Goal: Task Accomplishment & Management: Manage account settings

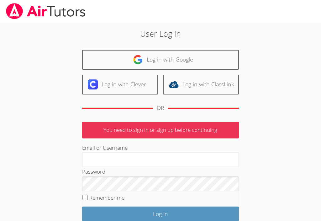
click at [116, 155] on input "Email or Username" at bounding box center [160, 160] width 157 height 15
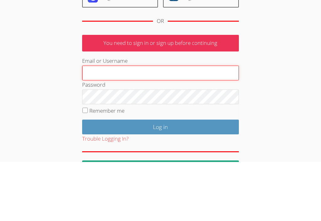
type input "Ernestv518@gmail.com"
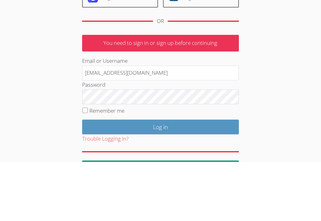
click at [160, 179] on input "Log in" at bounding box center [160, 186] width 157 height 15
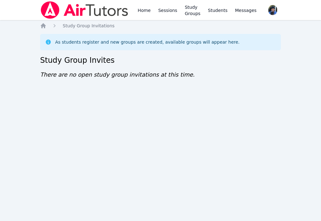
click at [168, 11] on link "Sessions" at bounding box center [168, 10] width 22 height 20
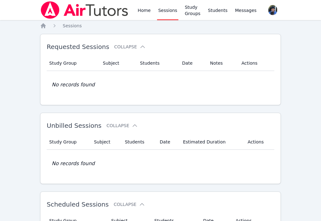
click at [143, 12] on link "Home" at bounding box center [144, 10] width 15 height 20
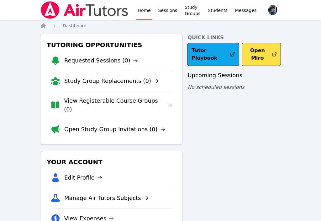
click at [190, 13] on link "Study Groups" at bounding box center [193, 10] width 18 height 20
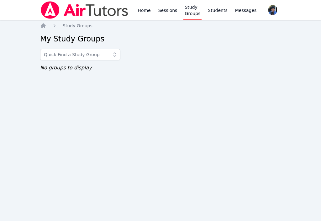
click at [141, 11] on link "Home" at bounding box center [144, 10] width 15 height 20
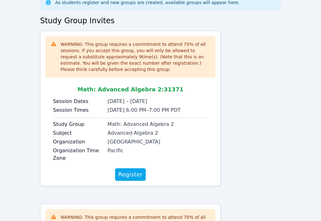
scroll to position [40, 0]
click at [129, 175] on span "Register" at bounding box center [130, 174] width 24 height 9
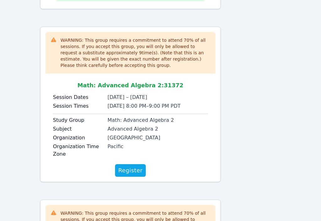
scroll to position [225, 0]
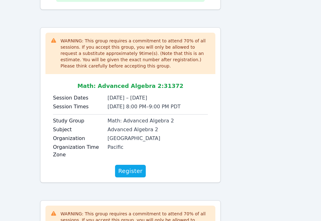
click at [130, 170] on span "Register" at bounding box center [130, 171] width 24 height 9
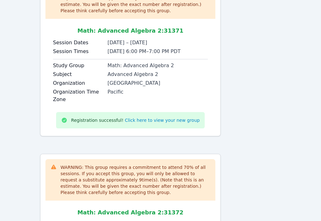
scroll to position [98, 0]
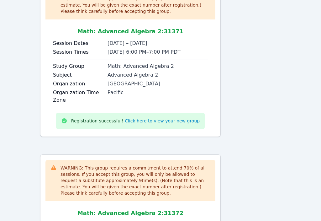
click at [144, 123] on link "Click here to view your new group" at bounding box center [162, 121] width 75 height 6
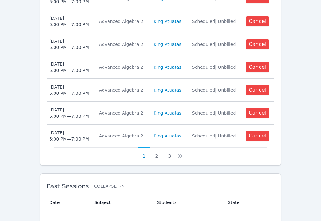
scroll to position [337, 0]
click at [182, 153] on icon at bounding box center [180, 156] width 6 height 6
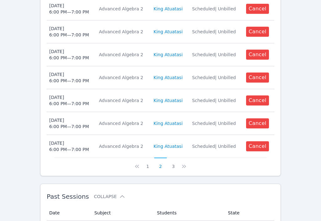
scroll to position [327, 0]
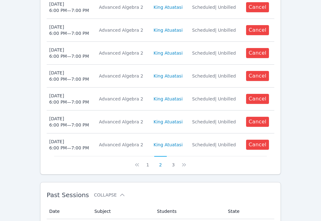
click at [186, 162] on icon at bounding box center [184, 165] width 6 height 6
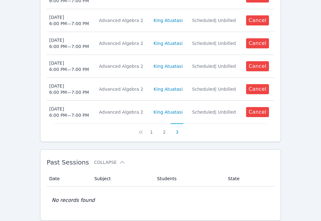
scroll to position [342, 0]
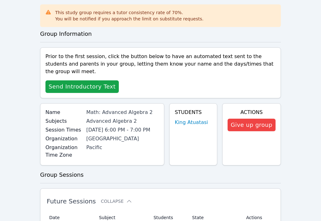
click at [68, 83] on span "Send Introductory Text" at bounding box center [82, 87] width 67 height 9
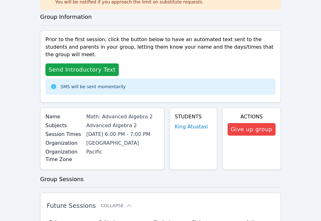
scroll to position [46, 0]
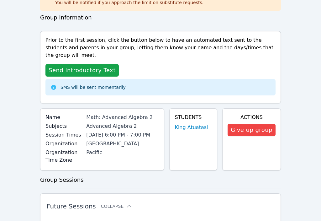
click at [68, 66] on span "Send Introductory Text" at bounding box center [82, 70] width 67 height 9
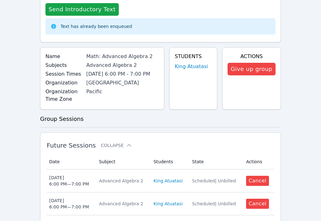
scroll to position [0, 0]
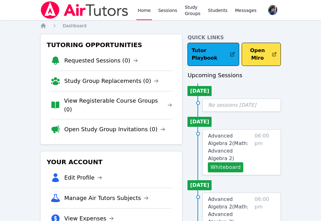
click at [215, 162] on button "Whiteboard" at bounding box center [225, 167] width 35 height 10
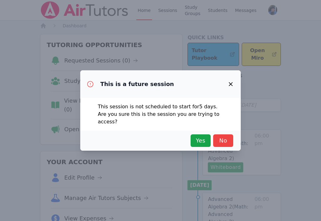
click at [198, 138] on span "Yes" at bounding box center [201, 140] width 14 height 9
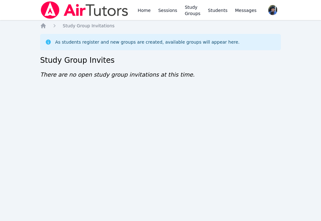
click at [148, 14] on link "Home" at bounding box center [144, 10] width 15 height 20
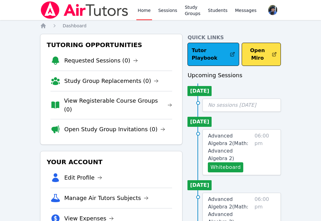
click at [190, 16] on link "Study Groups" at bounding box center [193, 10] width 18 height 20
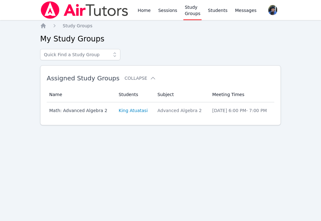
click at [165, 16] on link "Sessions" at bounding box center [168, 10] width 22 height 20
